Goal: Use online tool/utility: Utilize a website feature to perform a specific function

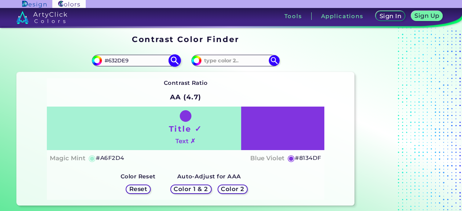
type input "#632DE9"
click at [173, 62] on img at bounding box center [174, 60] width 13 height 13
type input "#632de9"
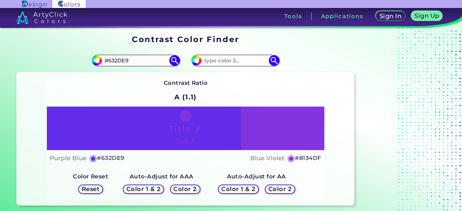
click at [188, 189] on h5 "Color 2" at bounding box center [184, 189] width 21 height 5
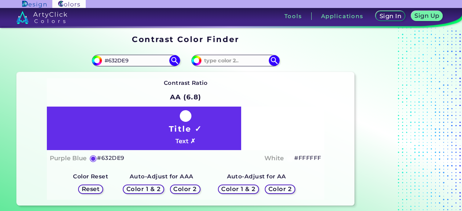
click at [287, 190] on h5 "Color 2" at bounding box center [279, 189] width 21 height 5
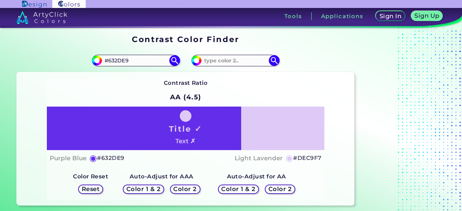
click at [310, 158] on h5 "#DEC9F7" at bounding box center [307, 157] width 28 height 9
copy h5 "#"
